Goal: Check status: Check status

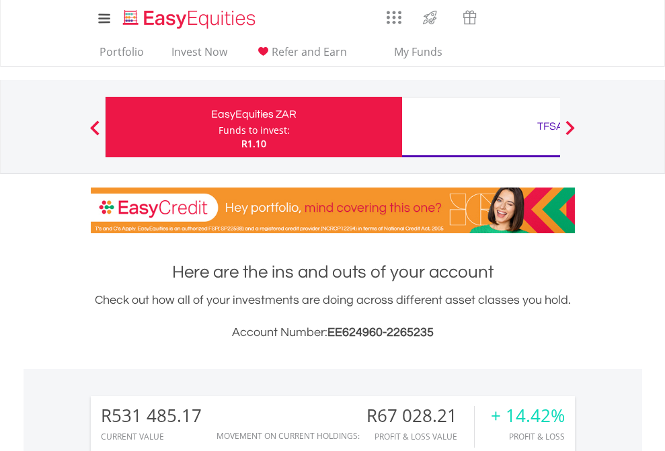
scroll to position [129, 211]
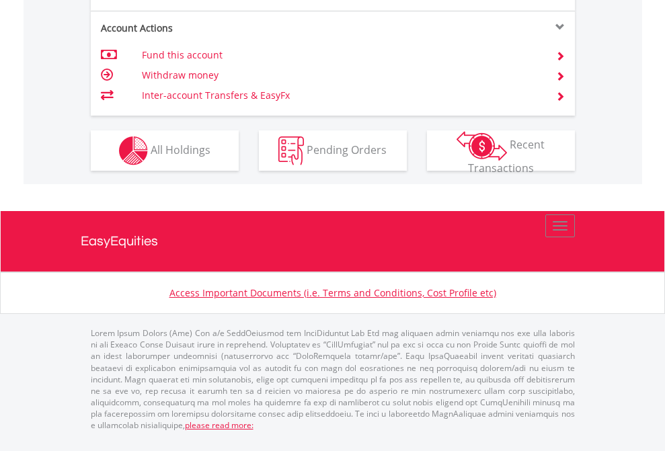
scroll to position [1370, 0]
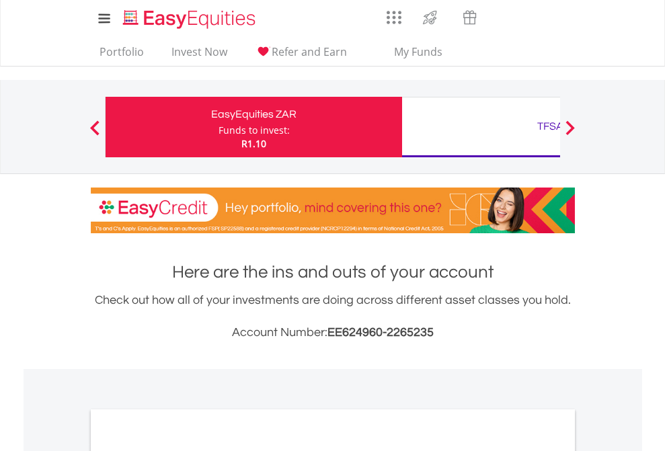
scroll to position [808, 0]
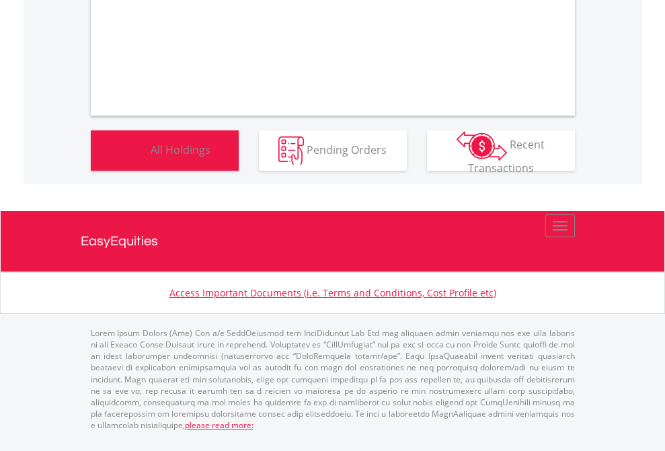
click at [151, 157] on span "All Holdings" at bounding box center [181, 149] width 60 height 15
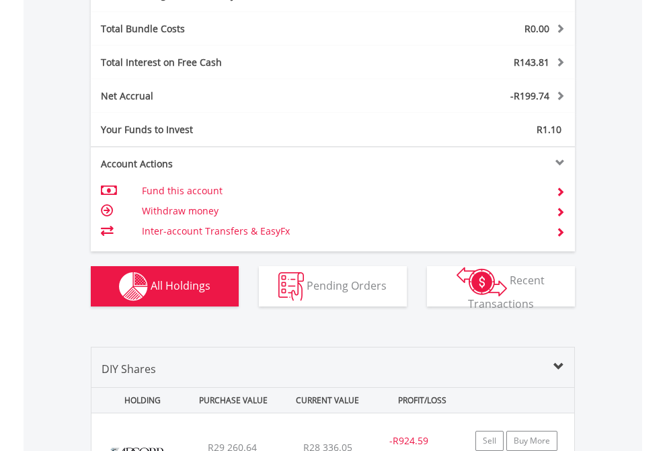
scroll to position [1603, 0]
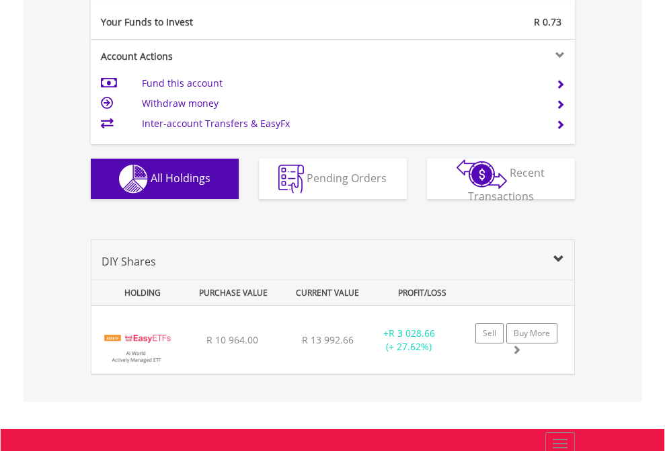
scroll to position [1496, 0]
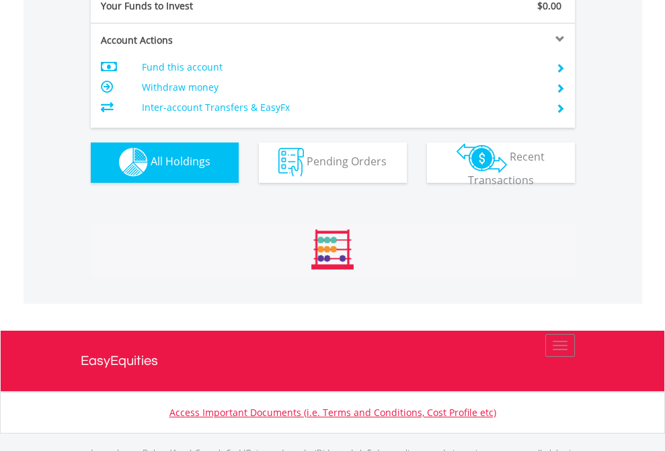
scroll to position [1331, 0]
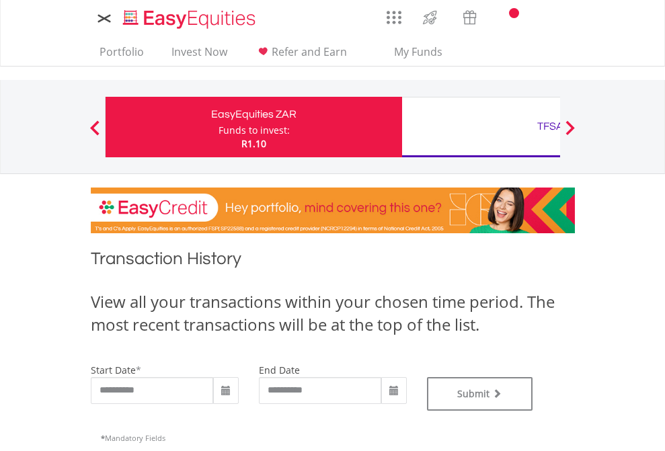
type input "**********"
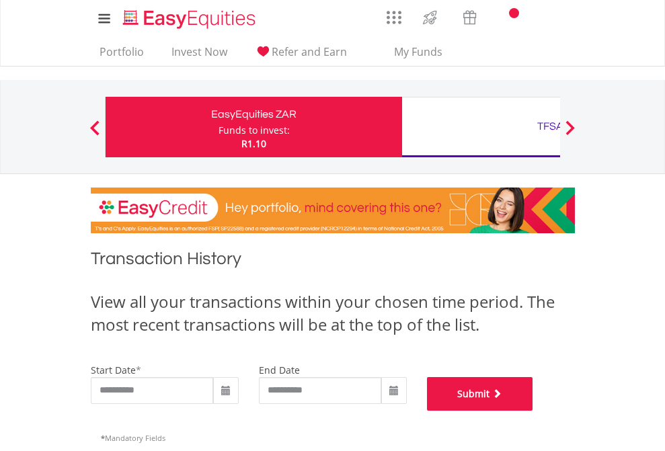
click at [533, 411] on button "Submit" at bounding box center [480, 394] width 106 height 34
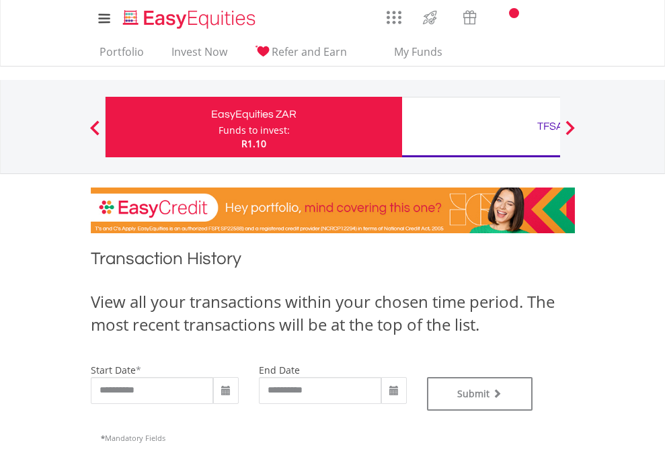
click at [481, 127] on div "TFSA" at bounding box center [550, 126] width 280 height 19
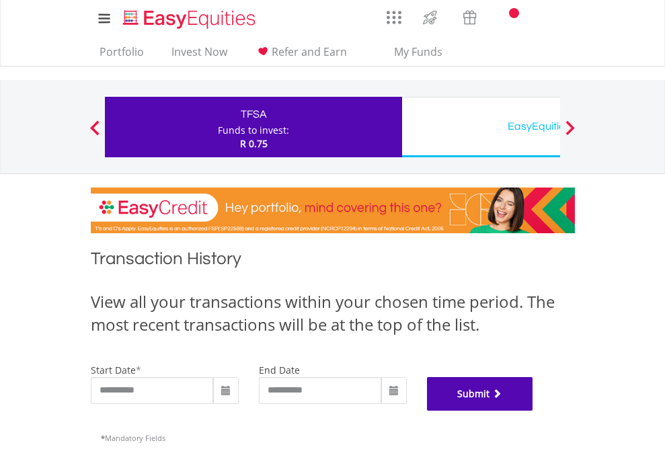
click at [533, 411] on button "Submit" at bounding box center [480, 394] width 106 height 34
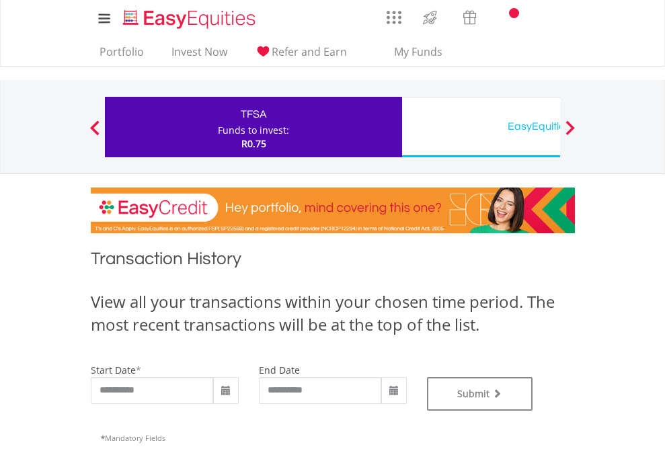
click at [481, 127] on div "EasyEquities USD" at bounding box center [550, 126] width 280 height 19
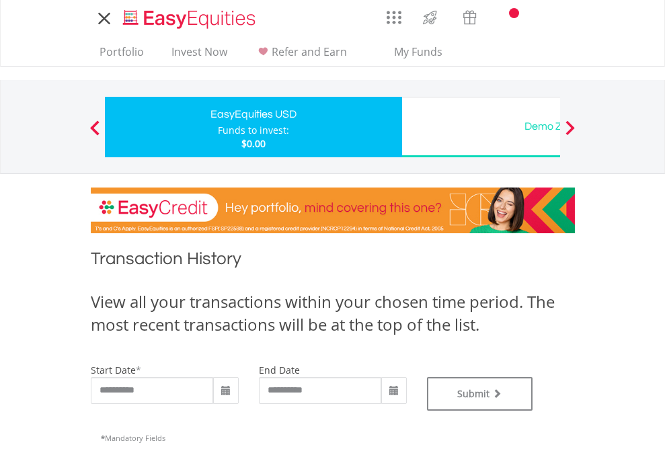
type input "**********"
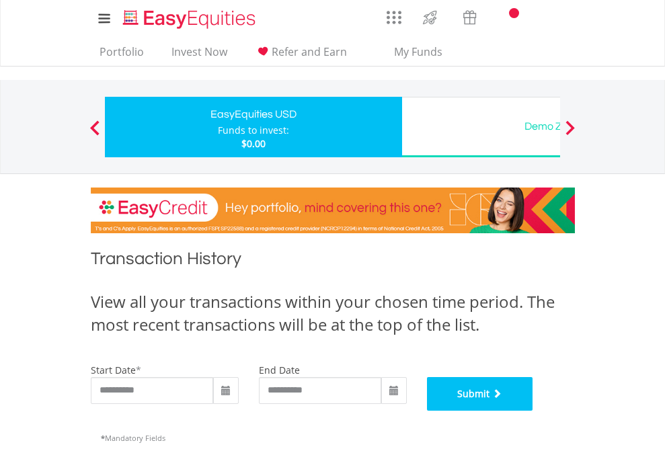
click at [533, 411] on button "Submit" at bounding box center [480, 394] width 106 height 34
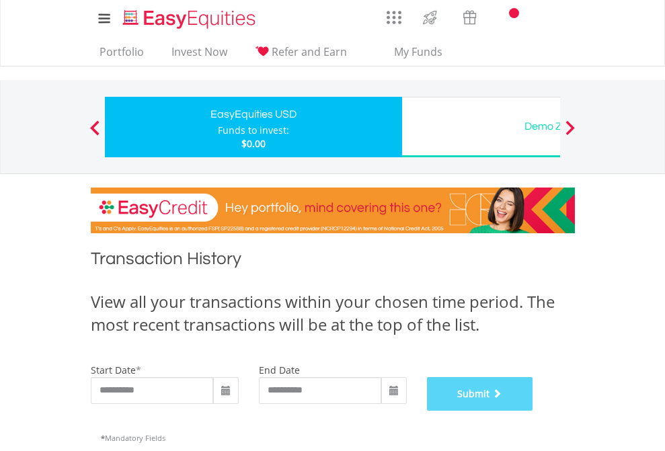
scroll to position [545, 0]
